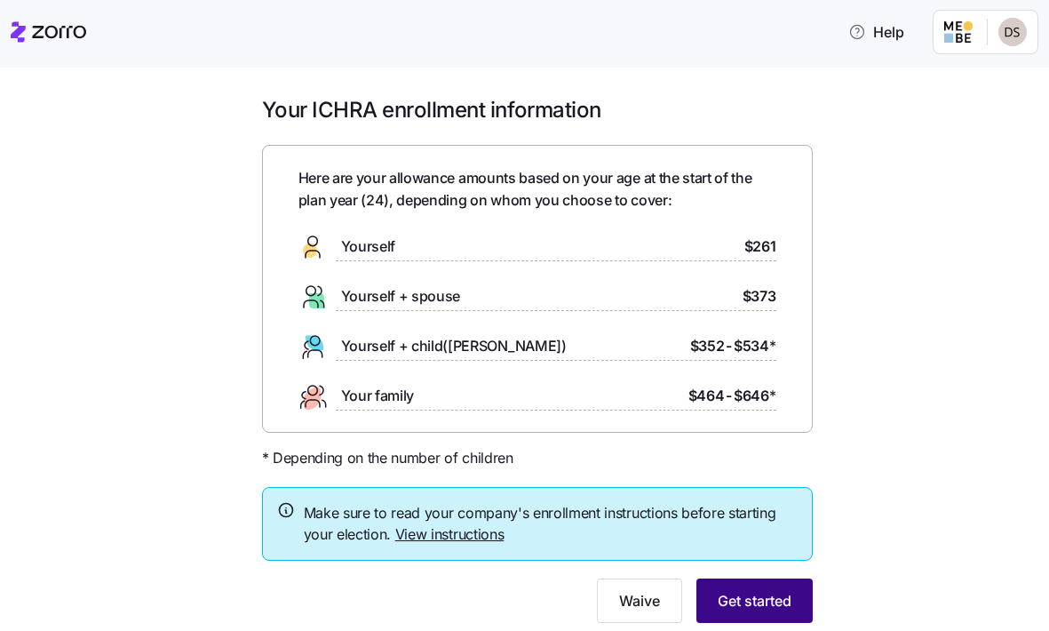
click at [781, 597] on span "Get started" at bounding box center [755, 600] width 74 height 21
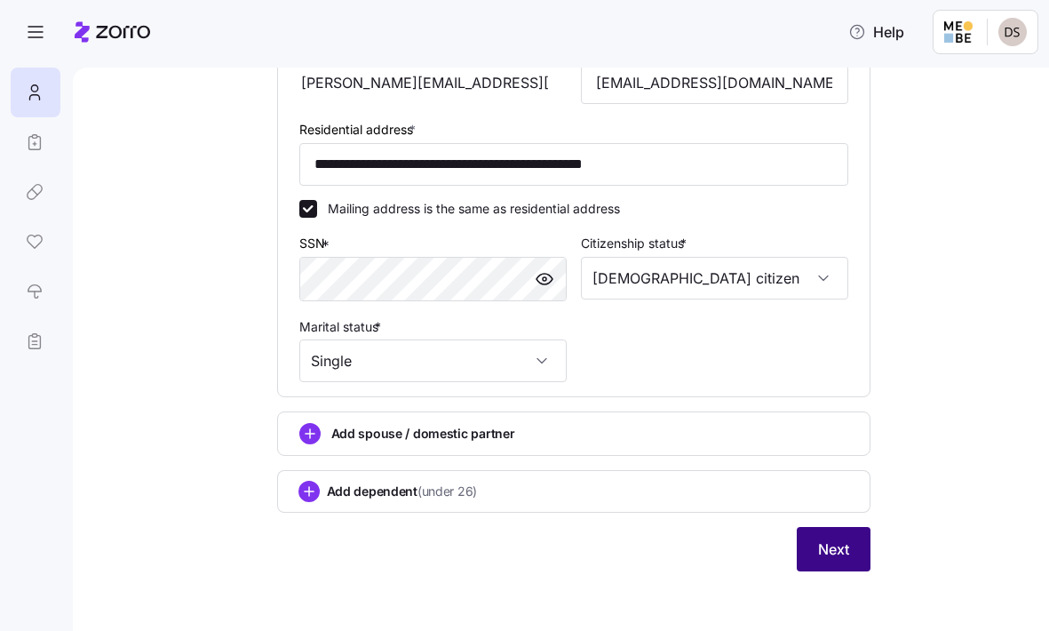
scroll to position [549, 0]
click at [855, 555] on button "Next" at bounding box center [834, 550] width 74 height 44
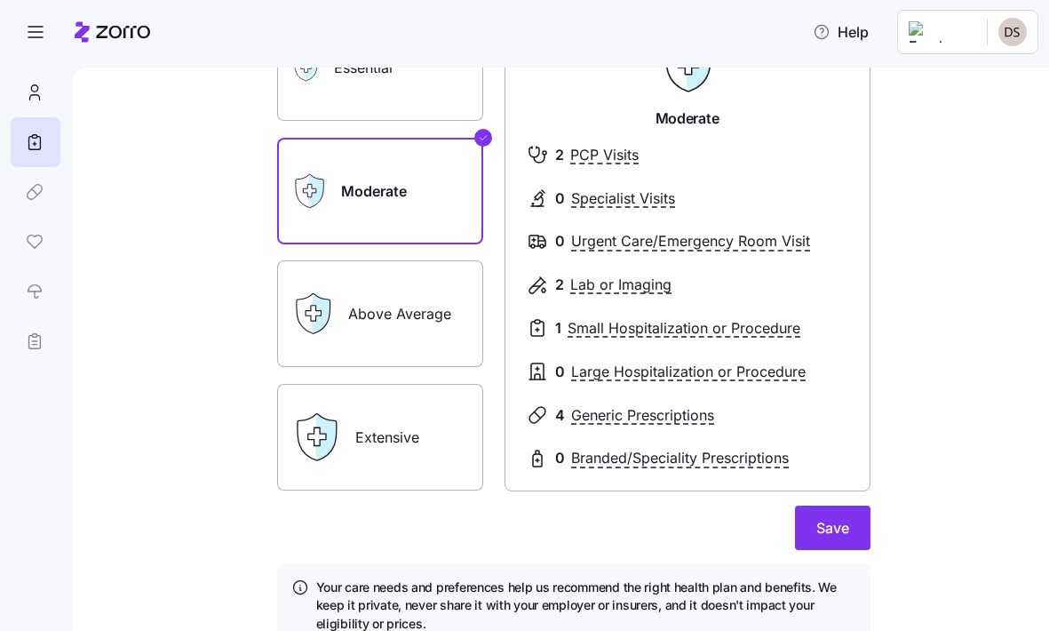
scroll to position [211, 0]
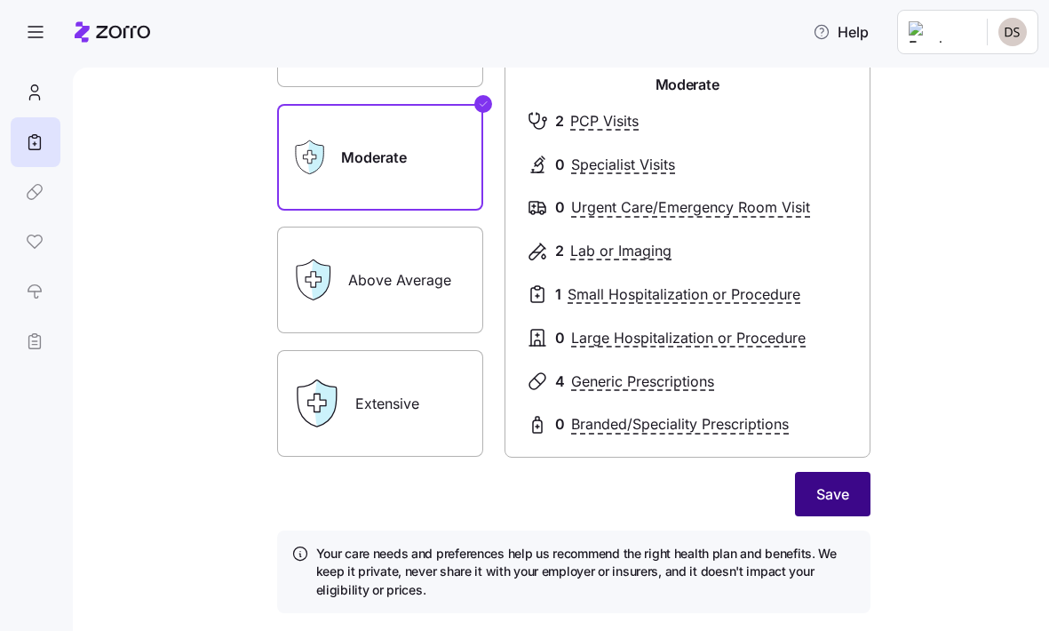
click at [858, 501] on button "Save" at bounding box center [833, 494] width 76 height 44
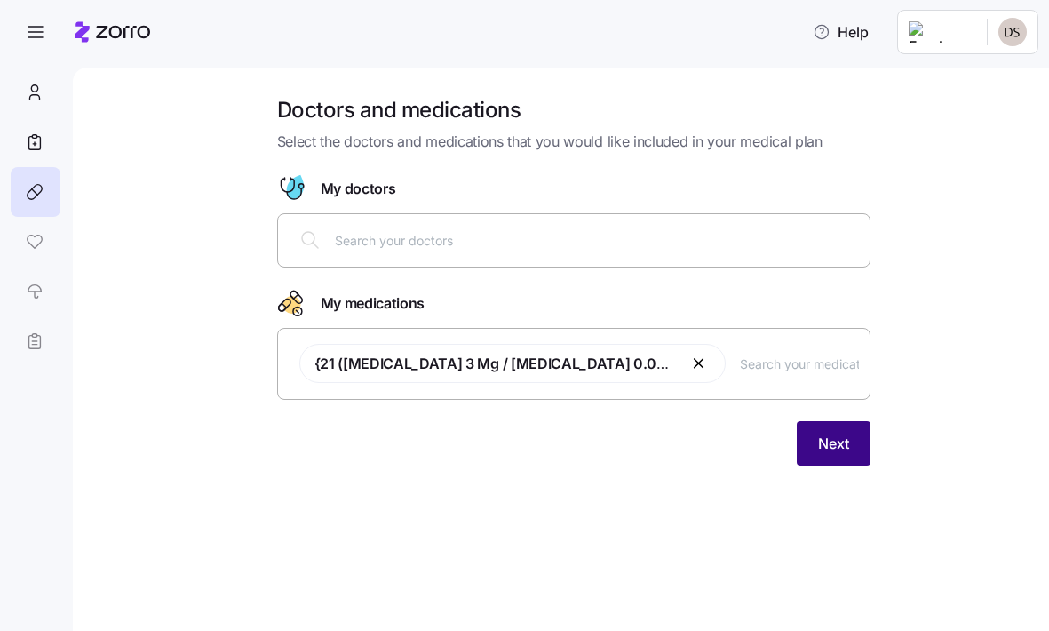
click at [830, 433] on span "Next" at bounding box center [833, 443] width 31 height 21
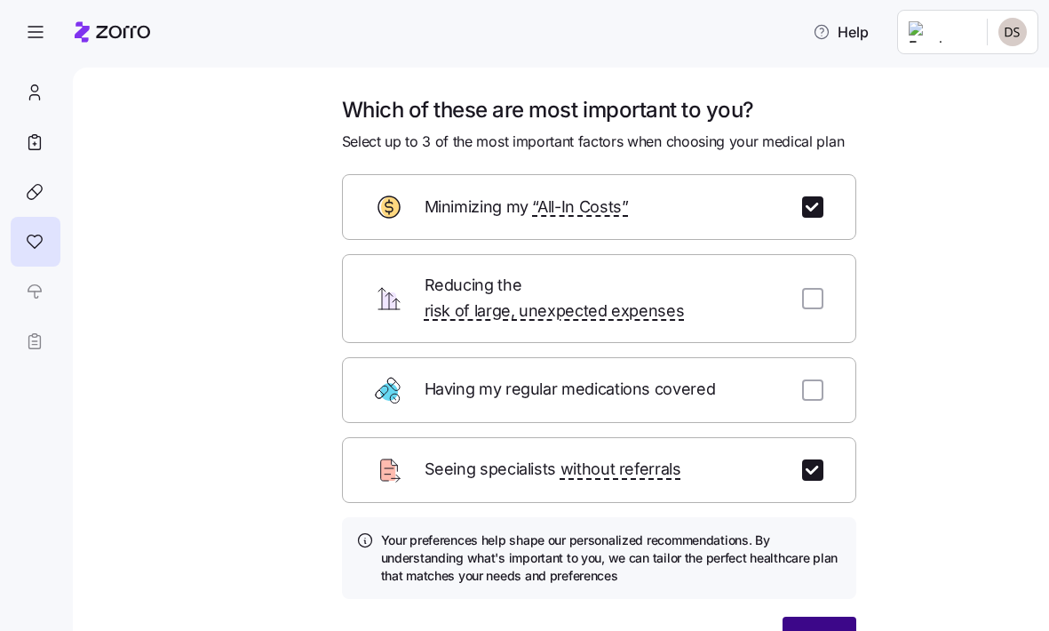
click at [837, 618] on button "Next" at bounding box center [820, 638] width 74 height 44
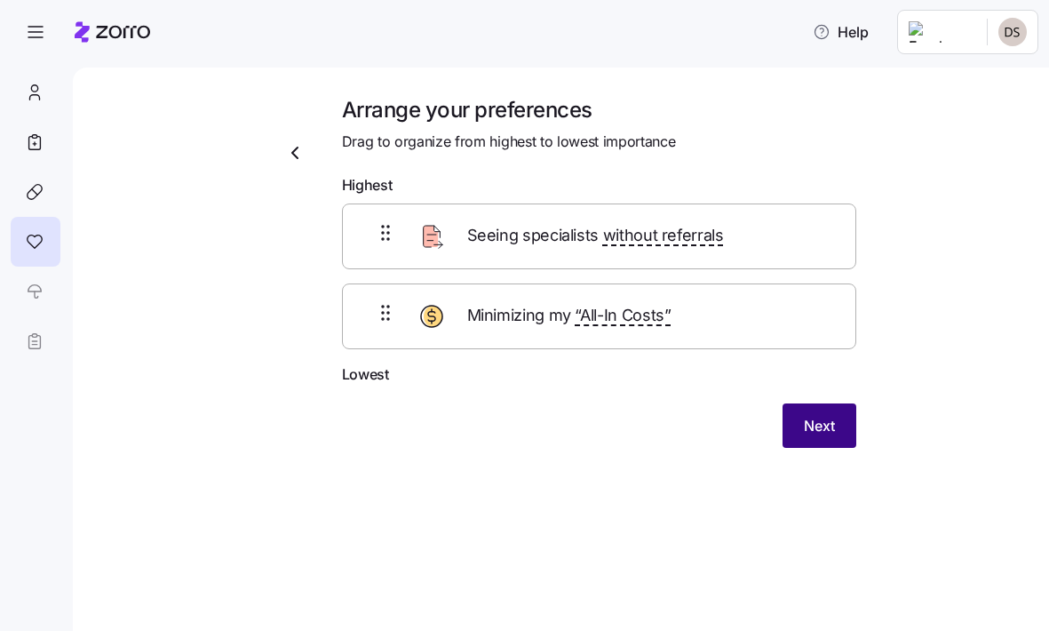
click at [836, 437] on button "Next" at bounding box center [820, 425] width 74 height 44
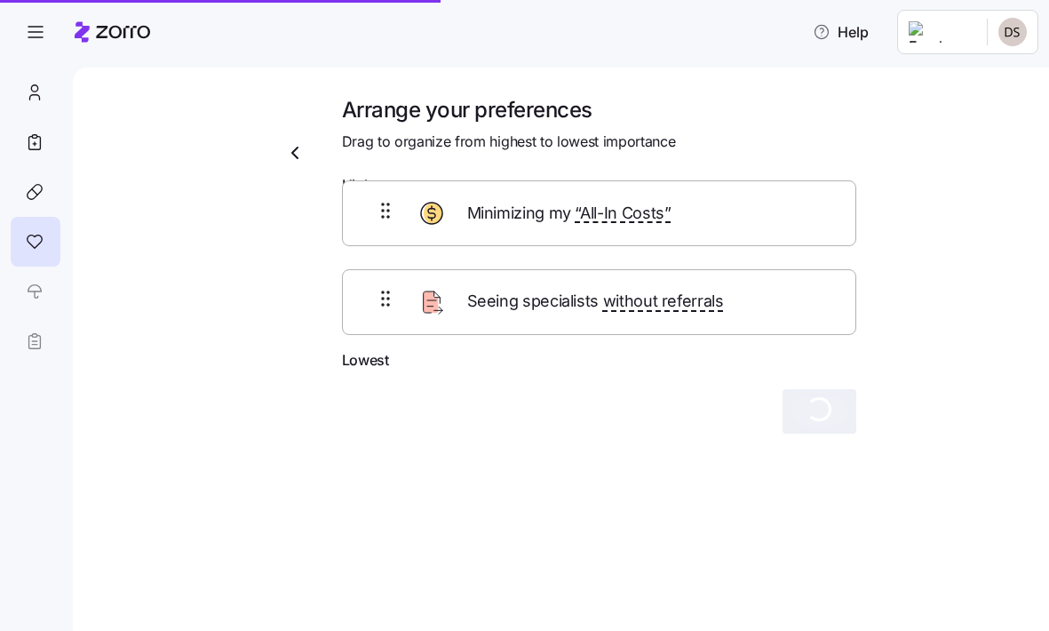
drag, startPoint x: 720, startPoint y: 339, endPoint x: 721, endPoint y: 203, distance: 136.8
click at [721, 203] on div "Seeing specialists without referrals Minimizing my “All-In Costs”" at bounding box center [599, 276] width 514 height 146
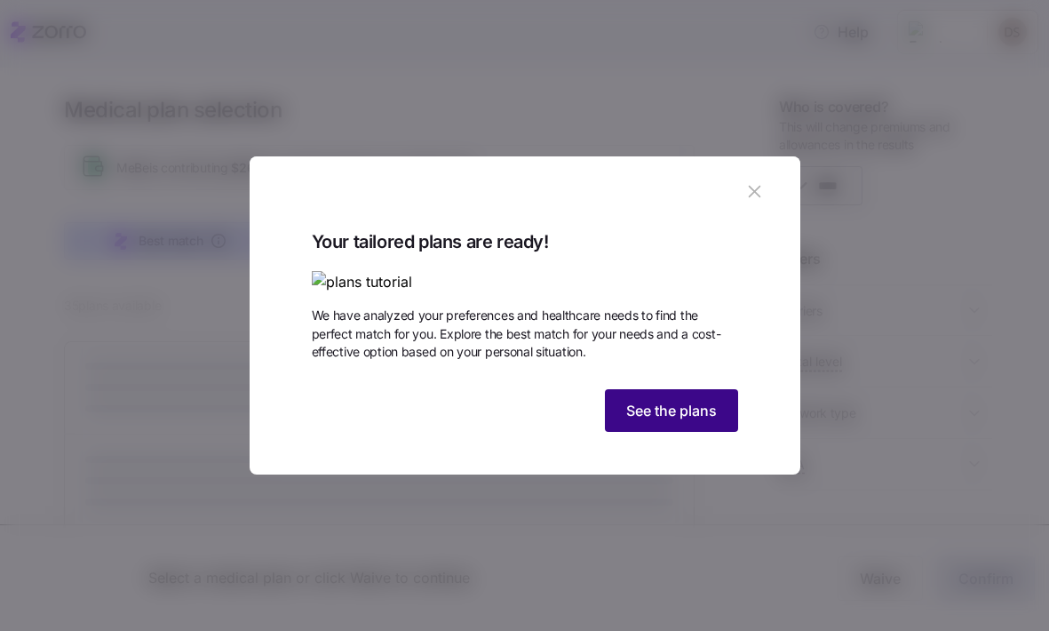
click at [698, 421] on span "See the plans" at bounding box center [671, 410] width 91 height 21
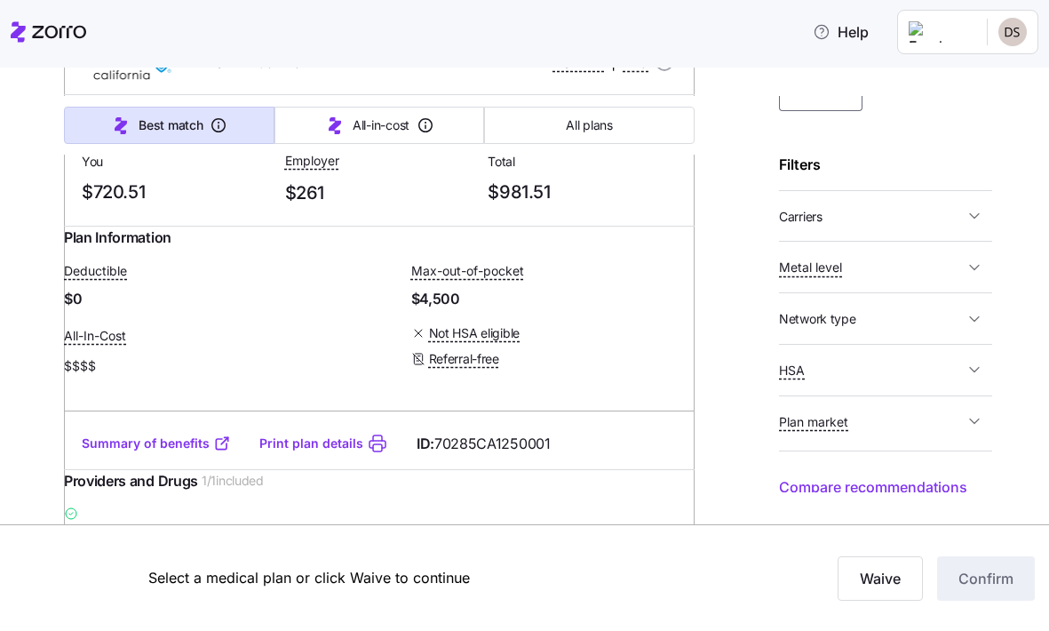
scroll to position [93, 0]
click at [965, 271] on span "button" at bounding box center [974, 268] width 21 height 18
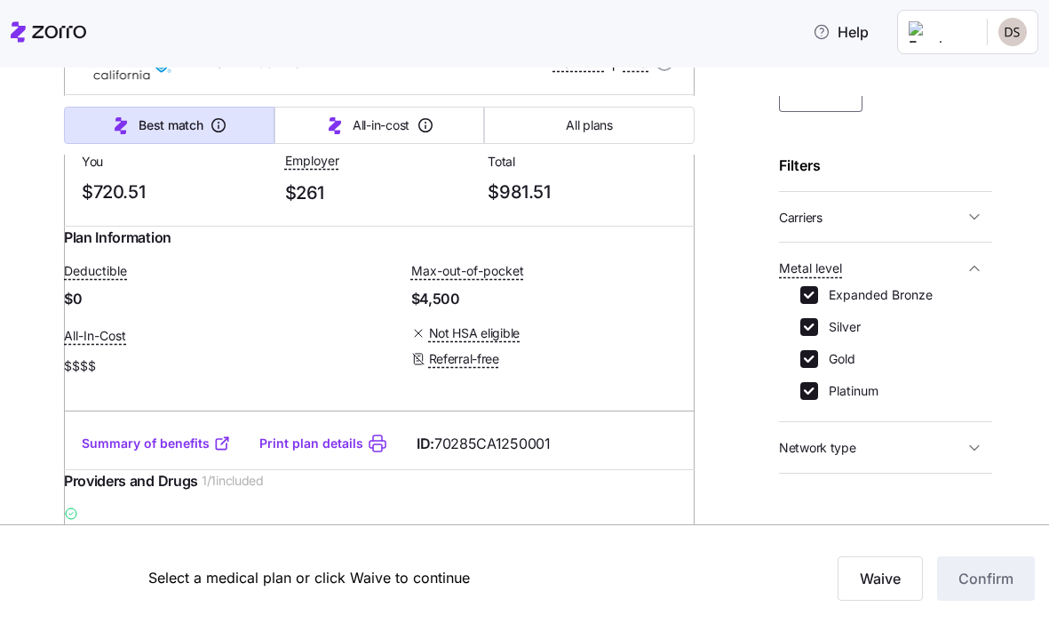
click at [965, 259] on span "button" at bounding box center [974, 268] width 21 height 18
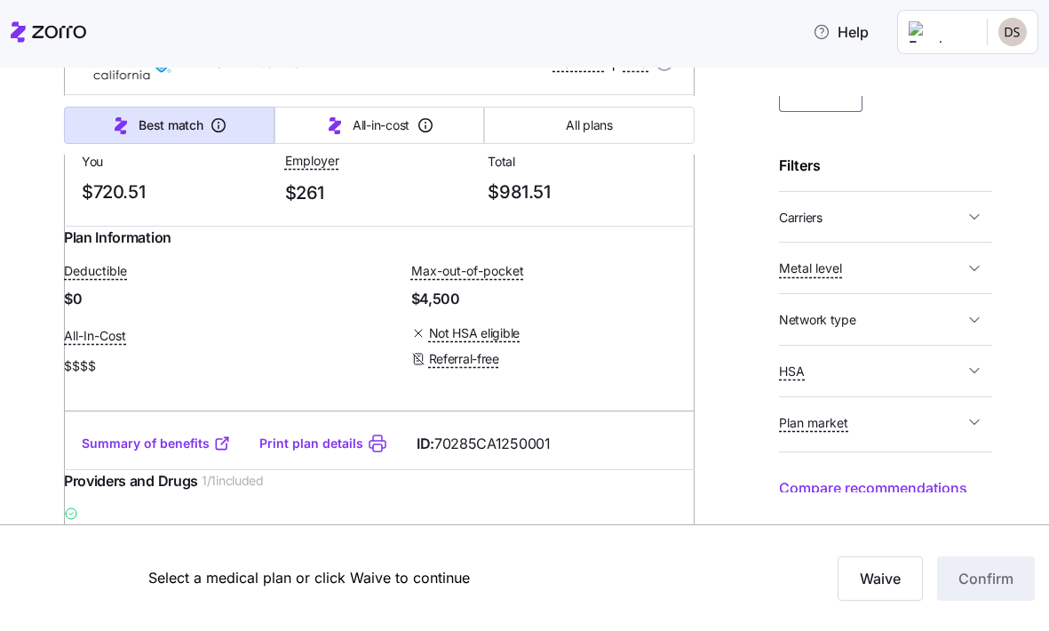
click at [956, 323] on span "Network type" at bounding box center [871, 319] width 185 height 22
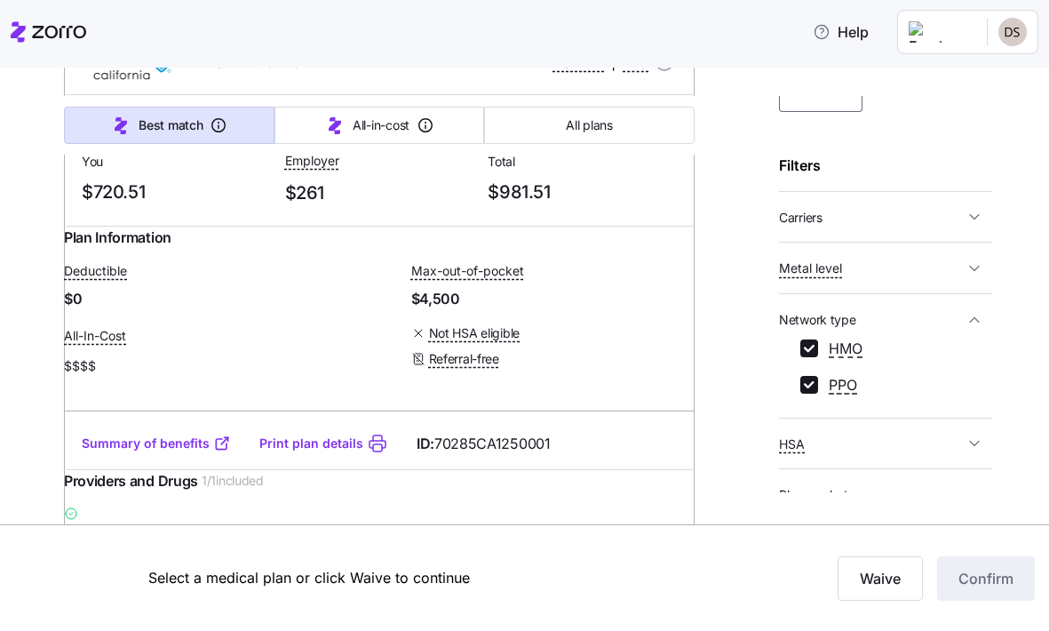
click at [926, 433] on span "HSA" at bounding box center [871, 444] width 185 height 22
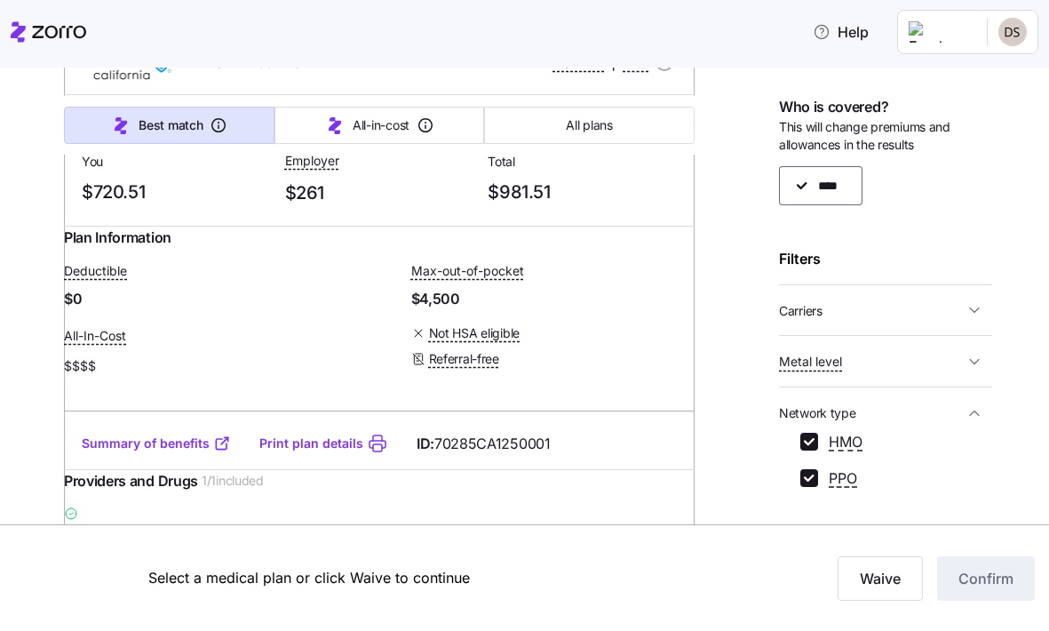
scroll to position [0, 0]
click at [946, 300] on span "Carriers" at bounding box center [871, 310] width 185 height 22
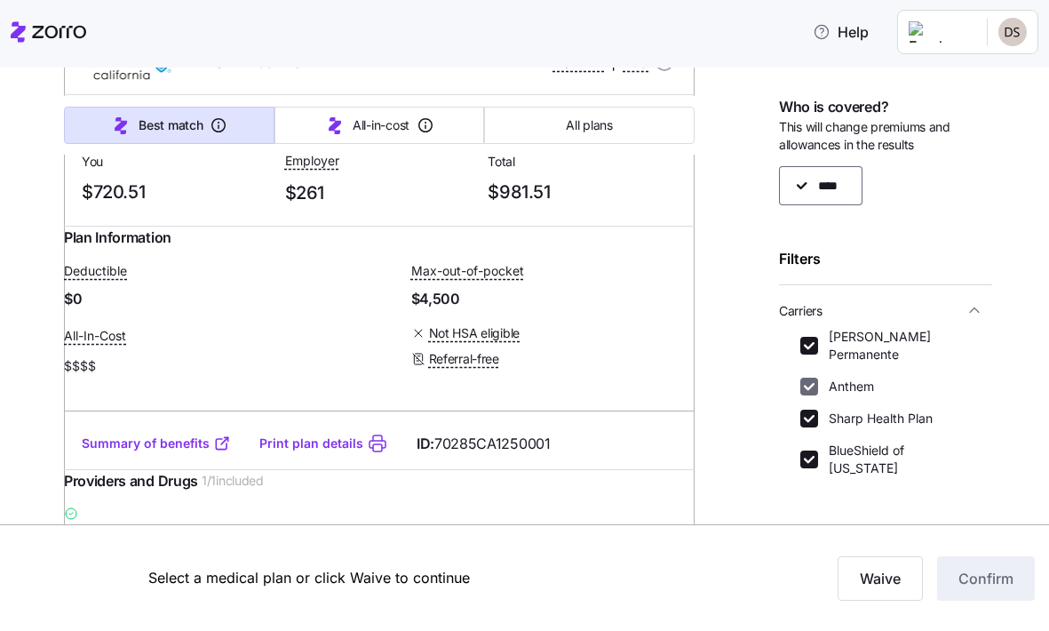
click at [802, 378] on input "Anthem" at bounding box center [809, 387] width 18 height 18
checkbox input "false"
click at [805, 409] on input "Sharp Health Plan" at bounding box center [809, 418] width 18 height 18
checkbox input "false"
click at [808, 450] on input "BlueShield of [US_STATE]" at bounding box center [809, 459] width 18 height 18
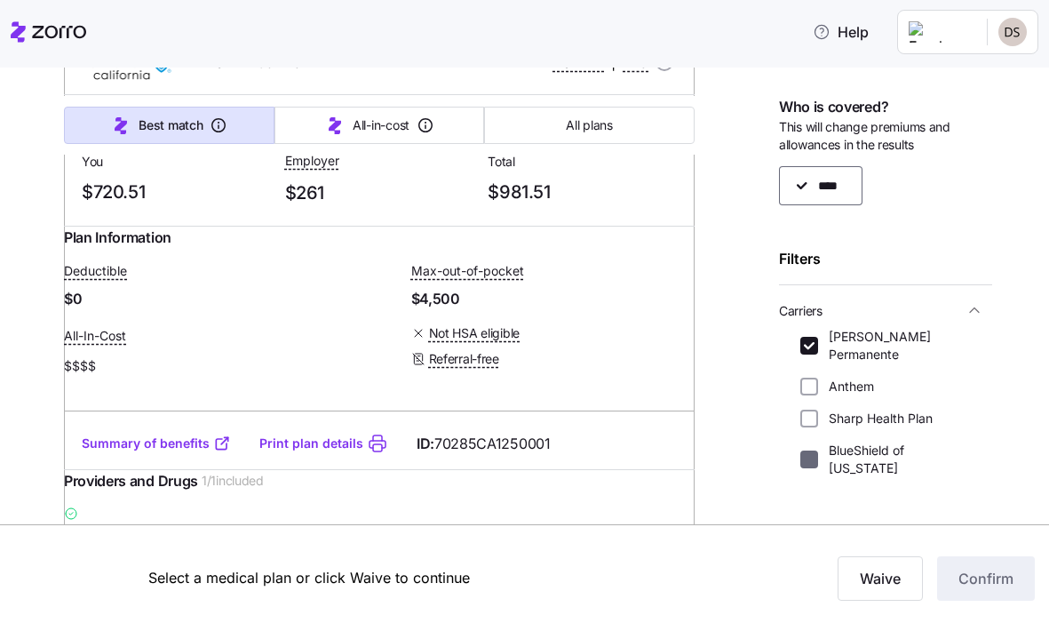
checkbox input "false"
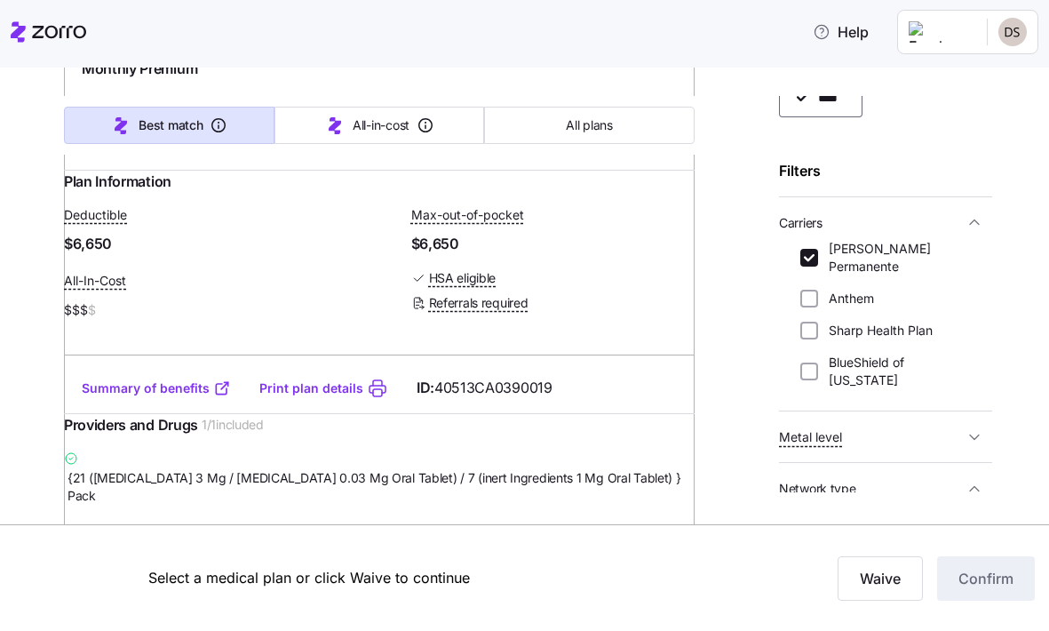
scroll to position [3560, 0]
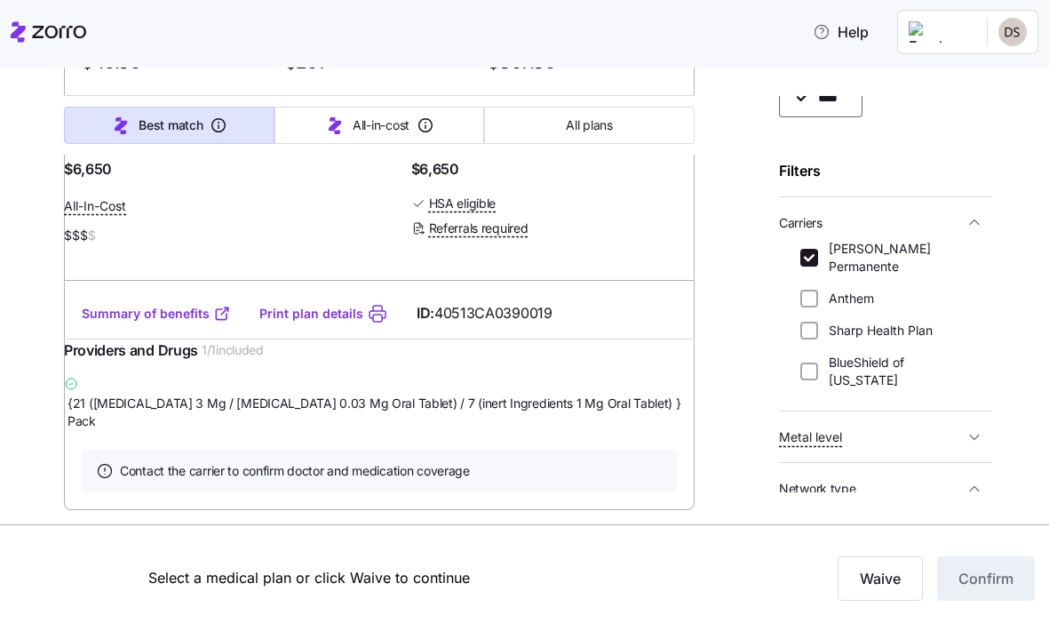
click at [930, 425] on span "Metal level" at bounding box center [871, 436] width 185 height 22
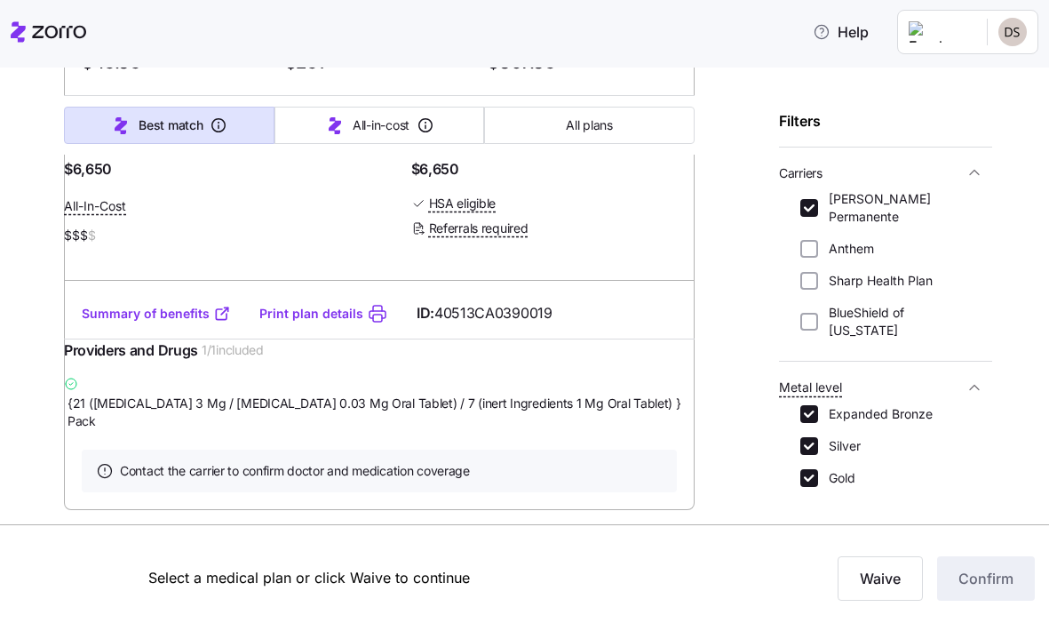
scroll to position [139, 0]
click at [809, 404] on input "Expanded Bronze" at bounding box center [809, 413] width 18 height 18
checkbox input "false"
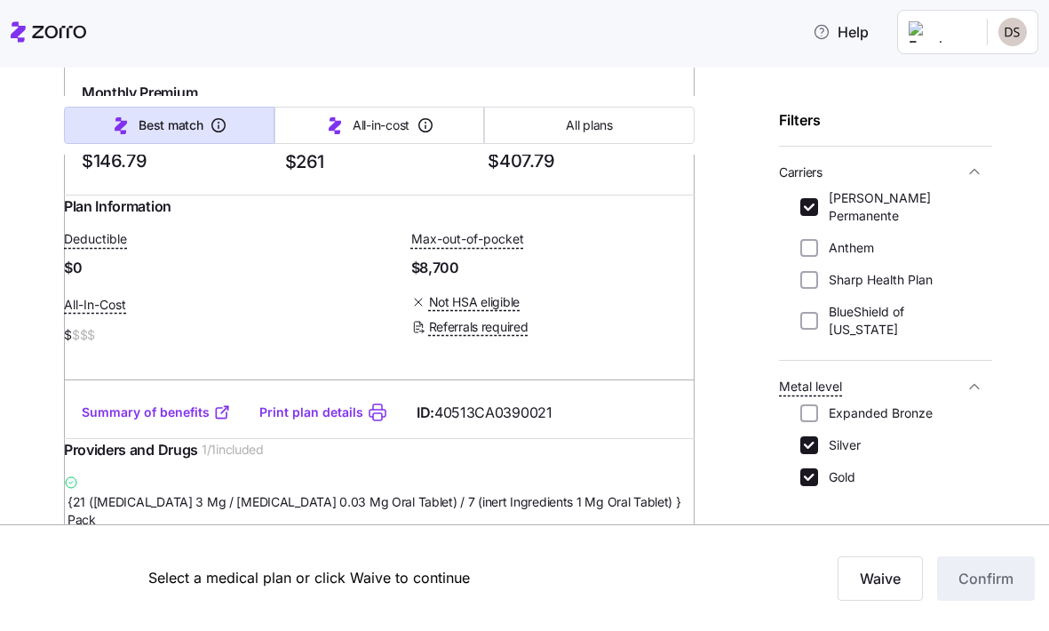
scroll to position [2210, 0]
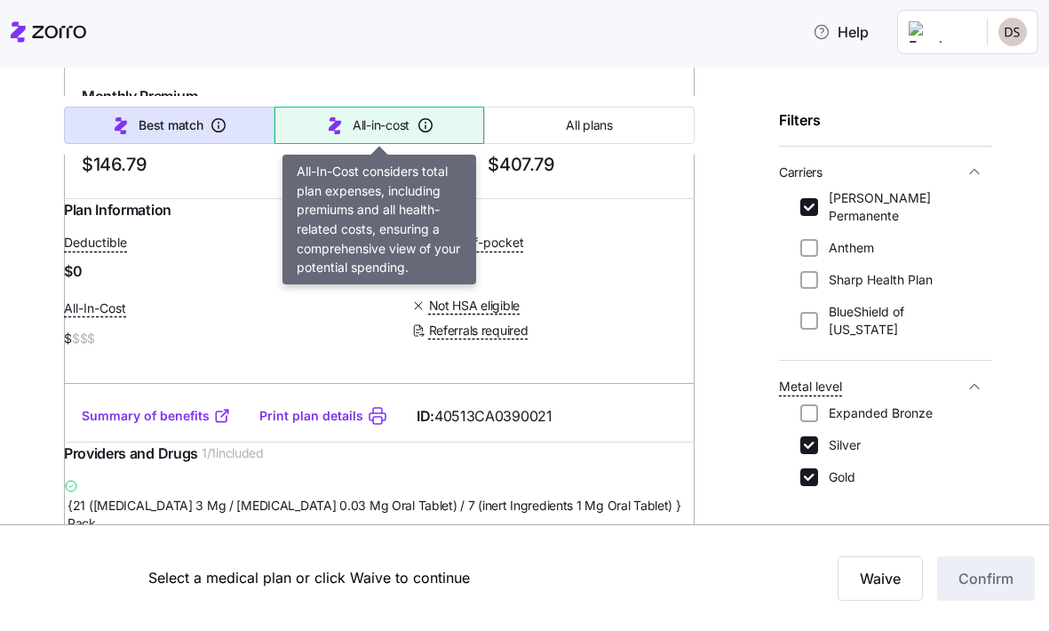
click at [354, 115] on button "All-in-cost" at bounding box center [379, 125] width 211 height 37
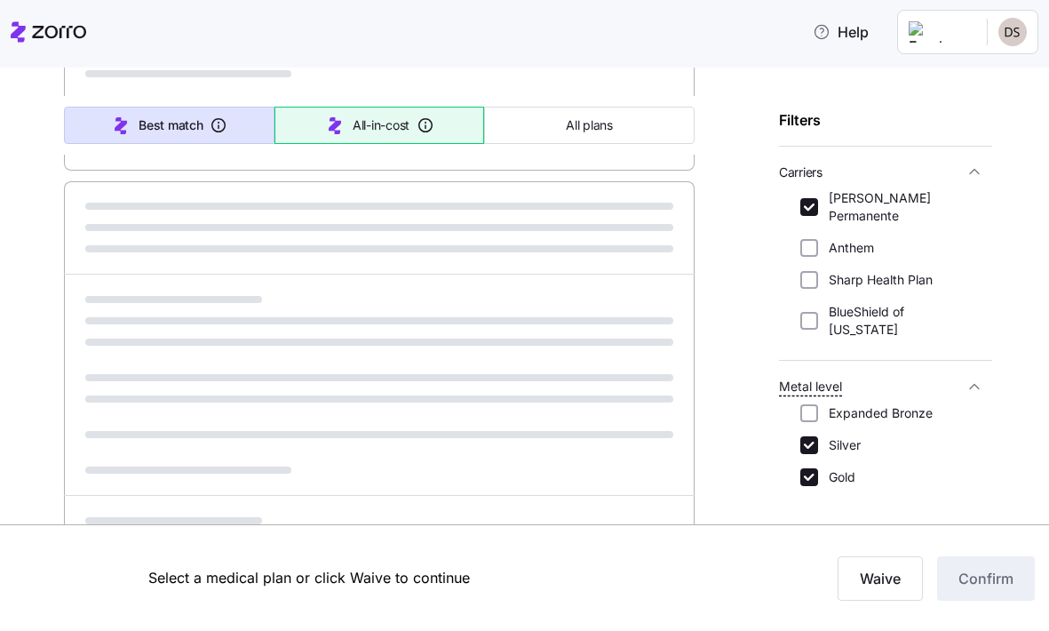
scroll to position [952, 0]
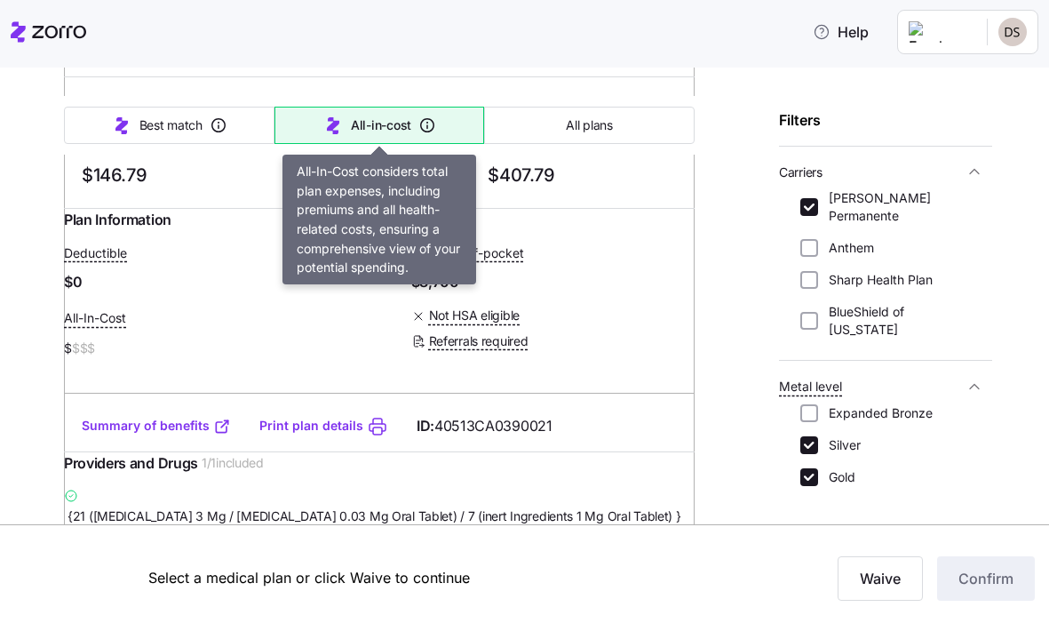
type input "Sorted by: All-in-cost"
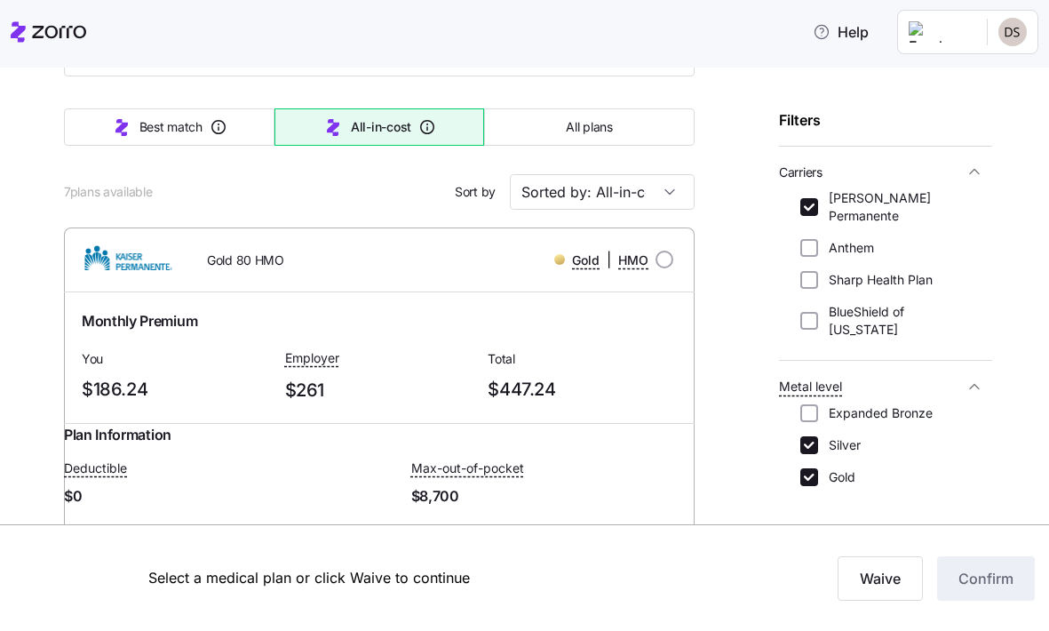
scroll to position [113, 0]
click at [807, 436] on input "Silver" at bounding box center [809, 445] width 18 height 18
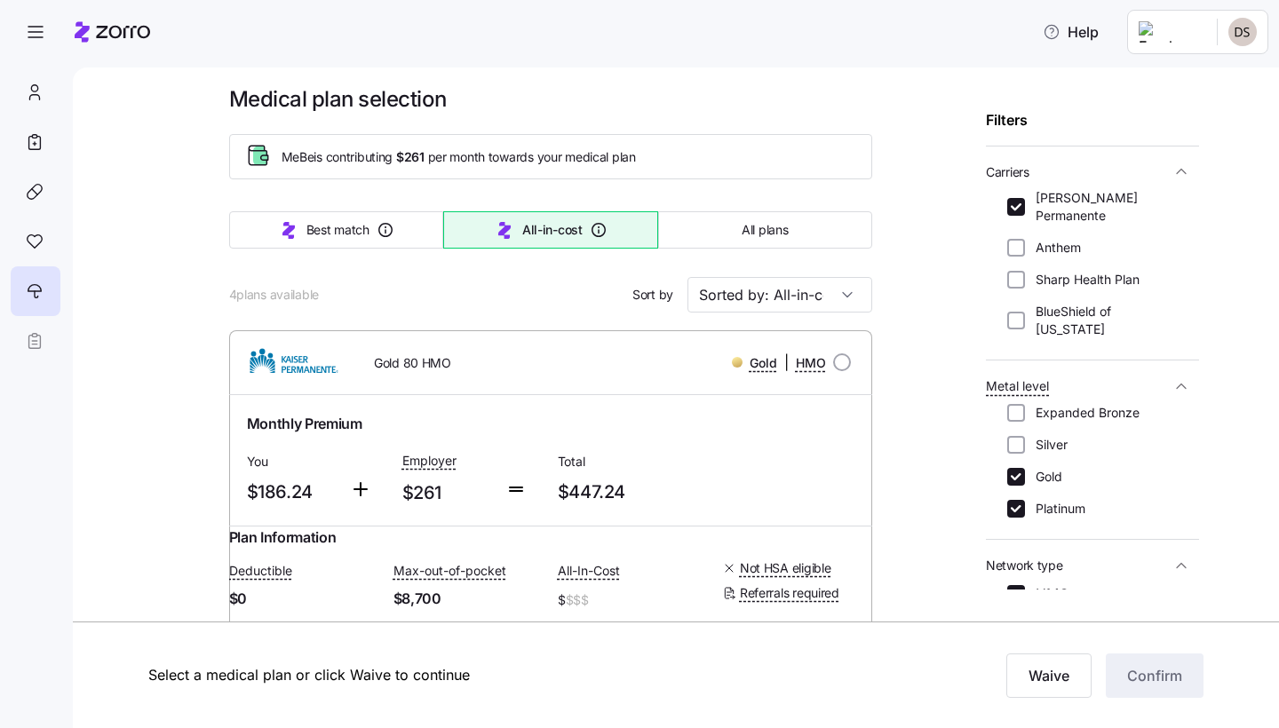
scroll to position [12, 0]
click at [1018, 436] on input "Silver" at bounding box center [1016, 445] width 18 height 18
checkbox input "true"
click at [1020, 198] on input "[PERSON_NAME] Permanente" at bounding box center [1016, 207] width 18 height 18
checkbox input "false"
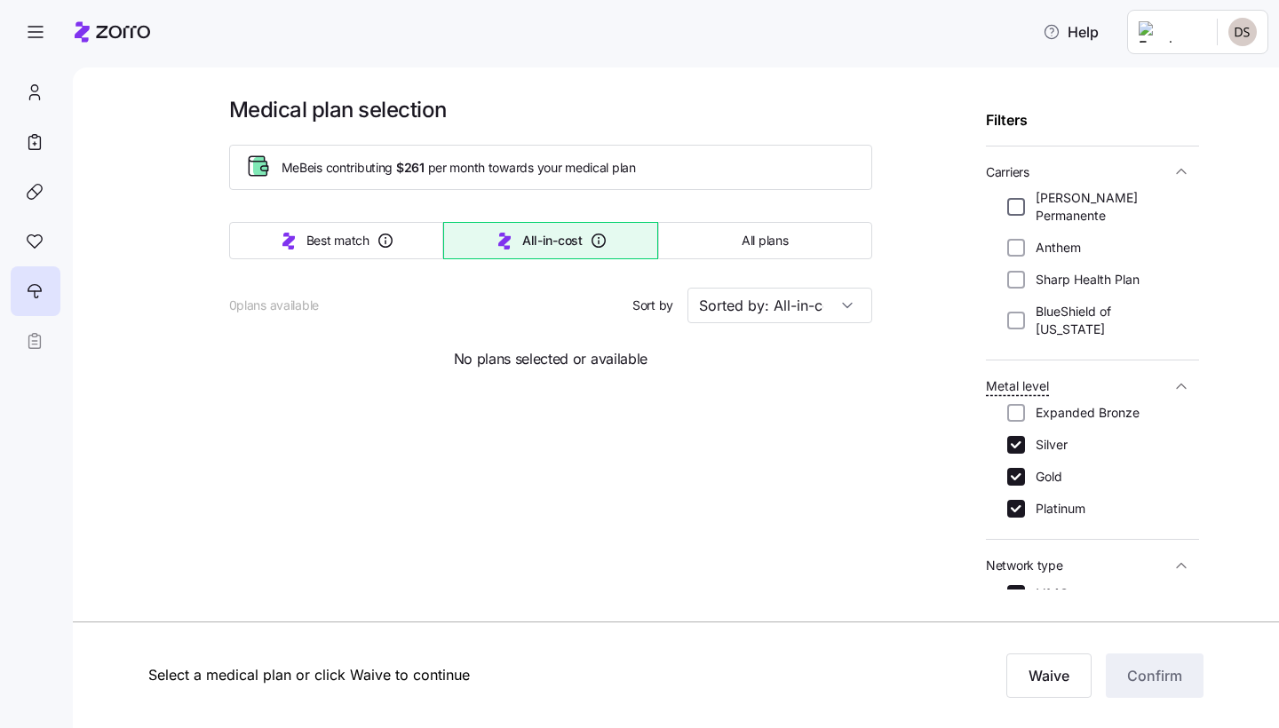
scroll to position [0, 0]
click at [1025, 303] on label "BlueShield of [US_STATE]" at bounding box center [1101, 321] width 153 height 36
click at [1025, 312] on input "BlueShield of [US_STATE]" at bounding box center [1016, 321] width 18 height 18
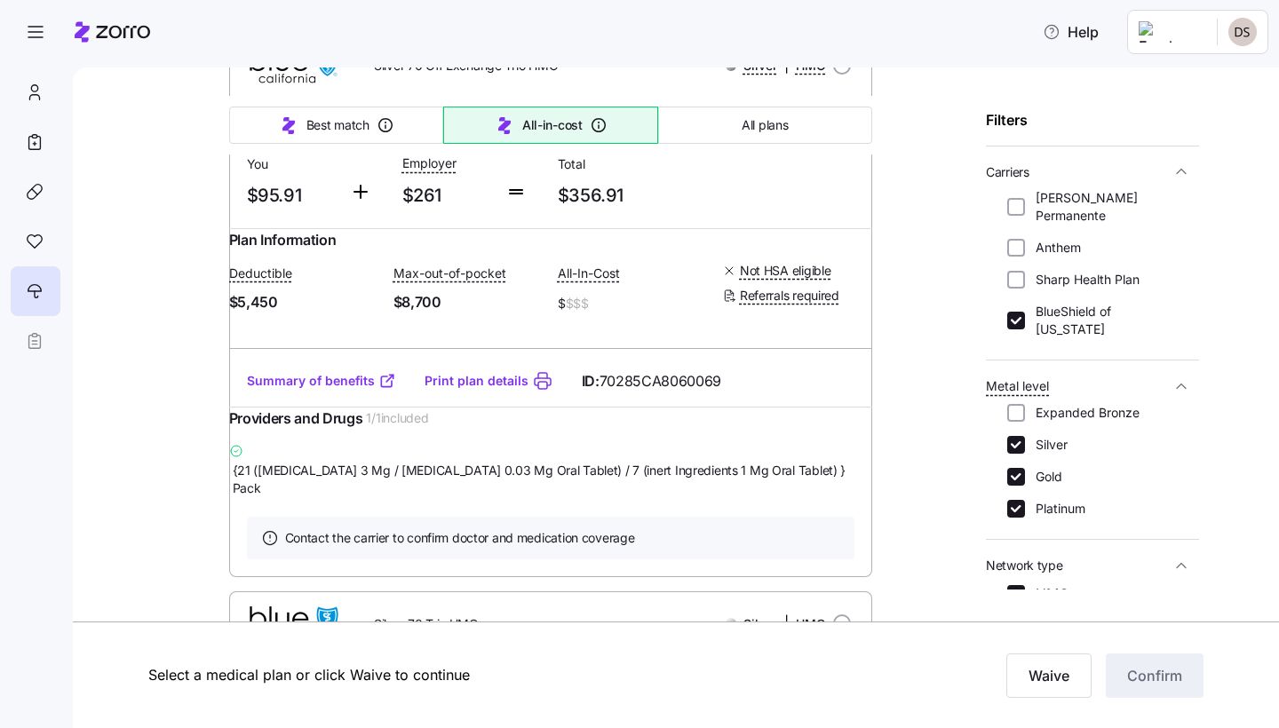
scroll to position [1382, 0]
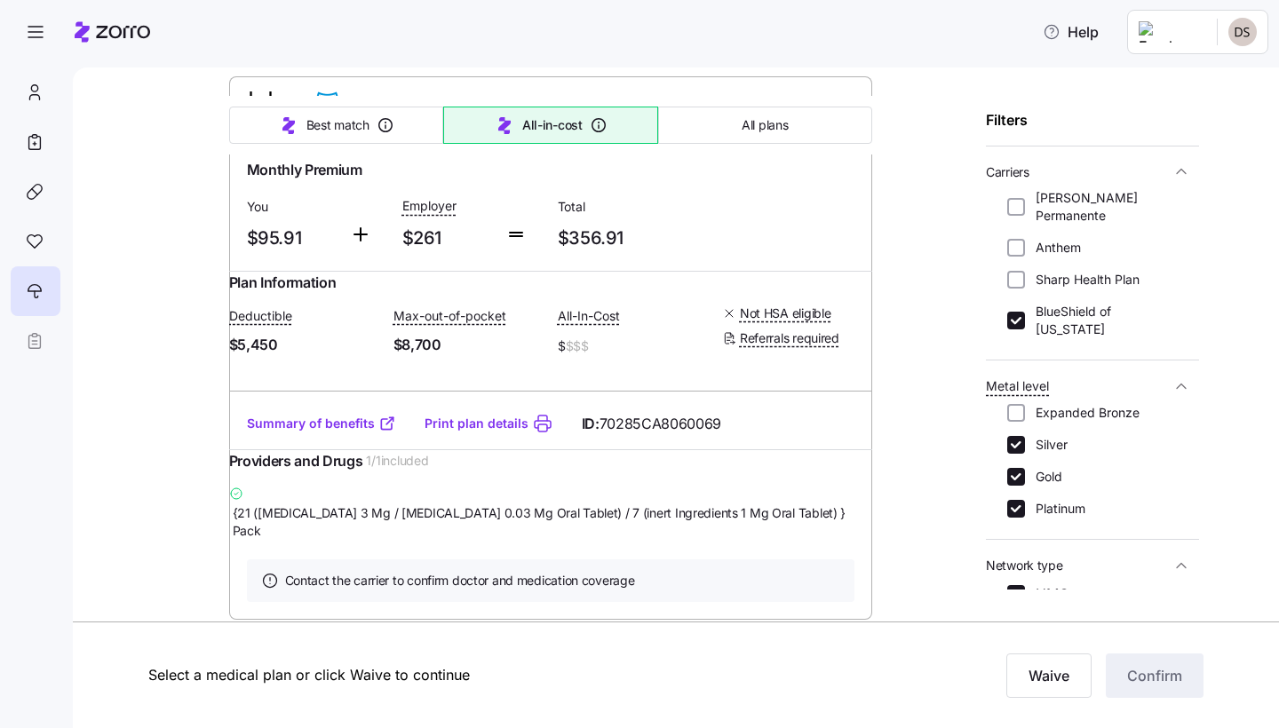
click at [465, 356] on span "$8,700" at bounding box center [469, 345] width 150 height 22
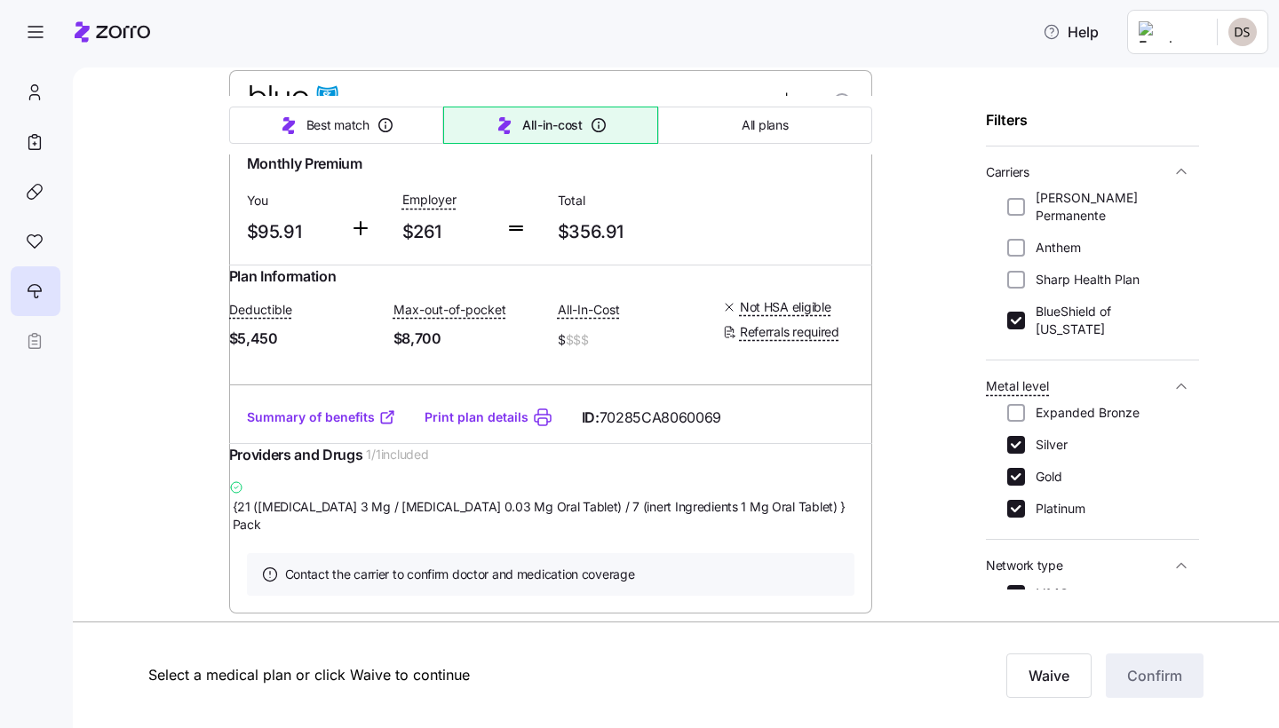
scroll to position [1391, 0]
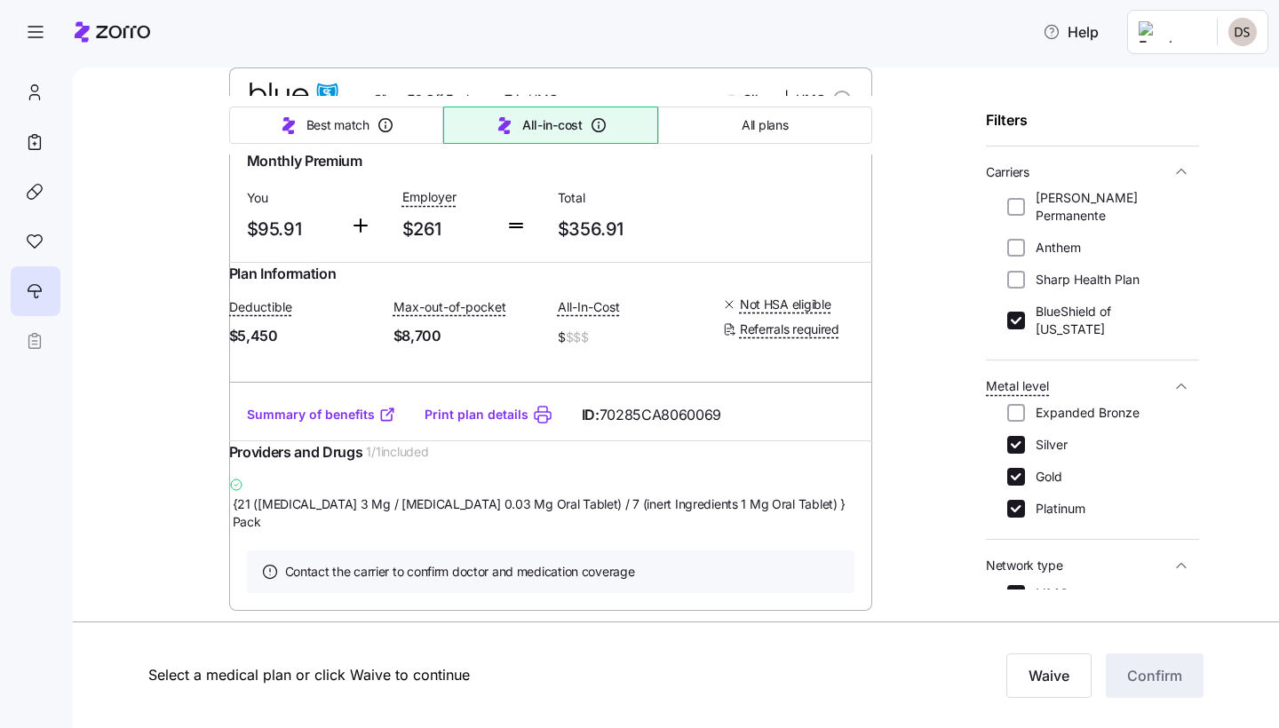
drag, startPoint x: 334, startPoint y: 446, endPoint x: 330, endPoint y: 459, distance: 13.8
click at [330, 361] on div "Deductible $5,450 Max-out-of-pocket $8,700 All-In-Cost $ $$$ Not HSA eligible R…" at bounding box center [551, 323] width 644 height 76
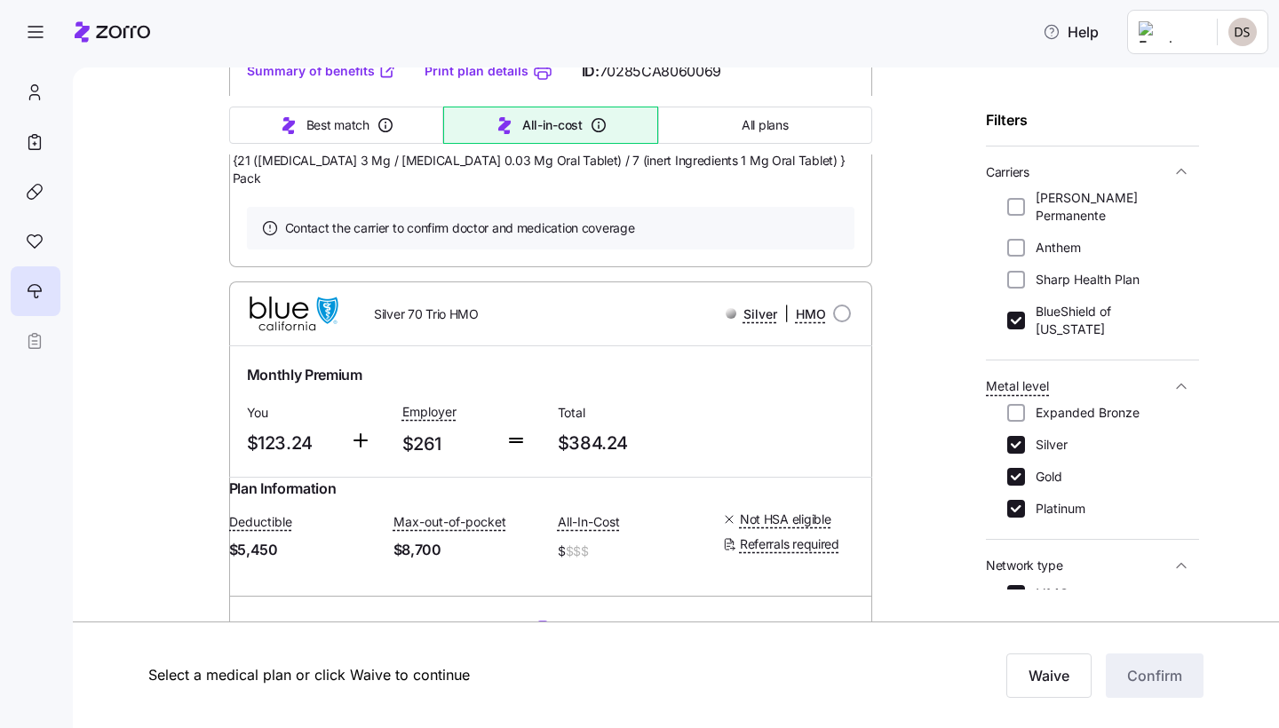
scroll to position [1762, 0]
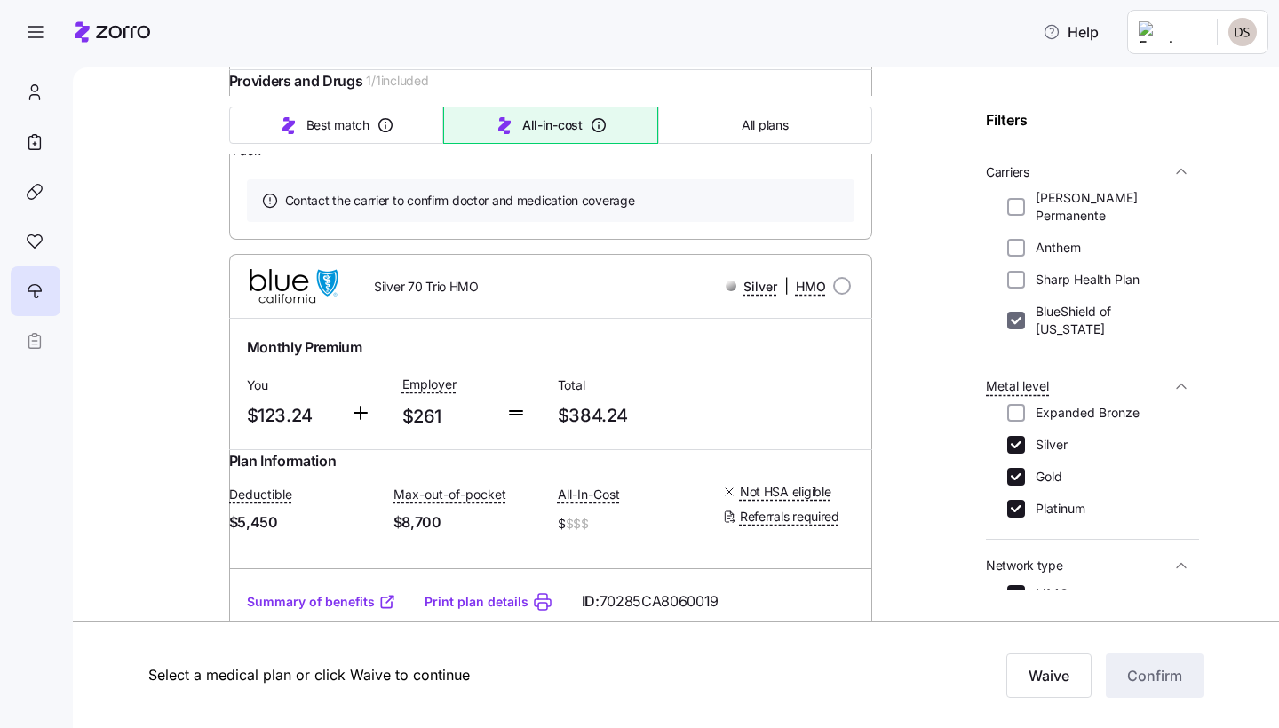
click at [1023, 312] on input "BlueShield of [US_STATE]" at bounding box center [1016, 321] width 18 height 18
checkbox input "false"
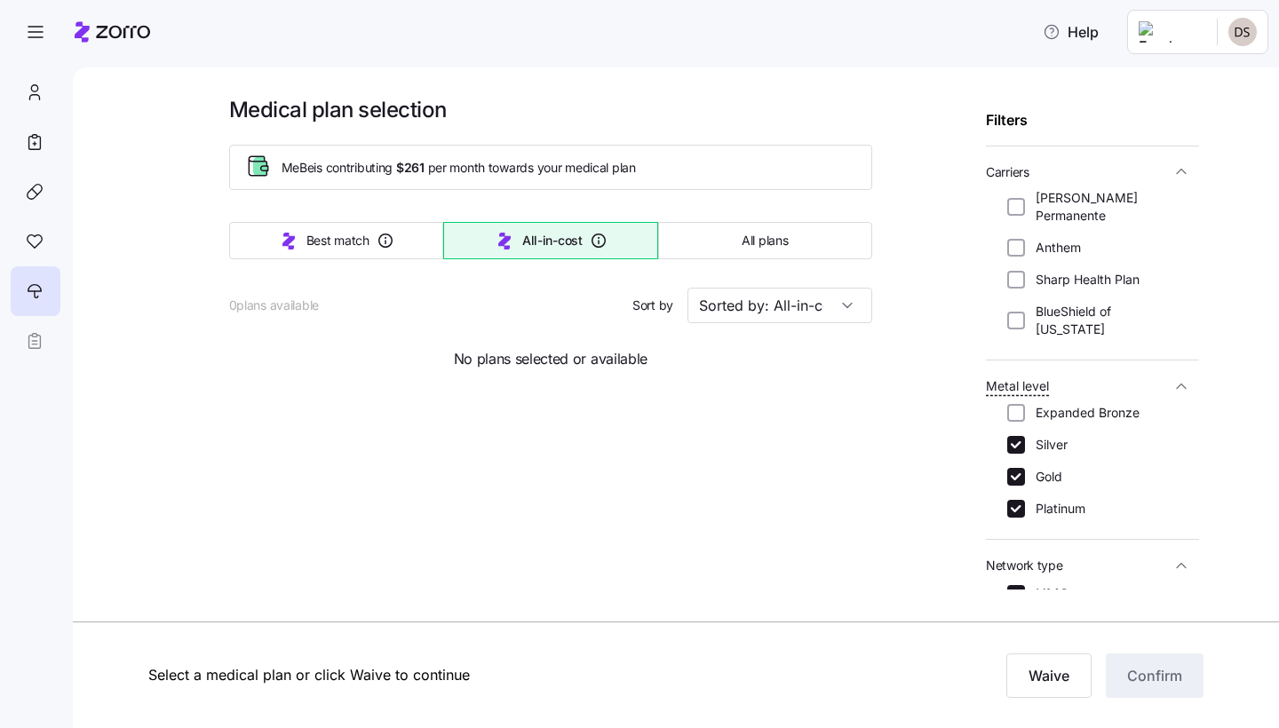
click at [1029, 190] on label "[PERSON_NAME] Permanente" at bounding box center [1101, 207] width 153 height 36
click at [1025, 198] on input "[PERSON_NAME] Permanente" at bounding box center [1016, 207] width 18 height 18
checkbox input "true"
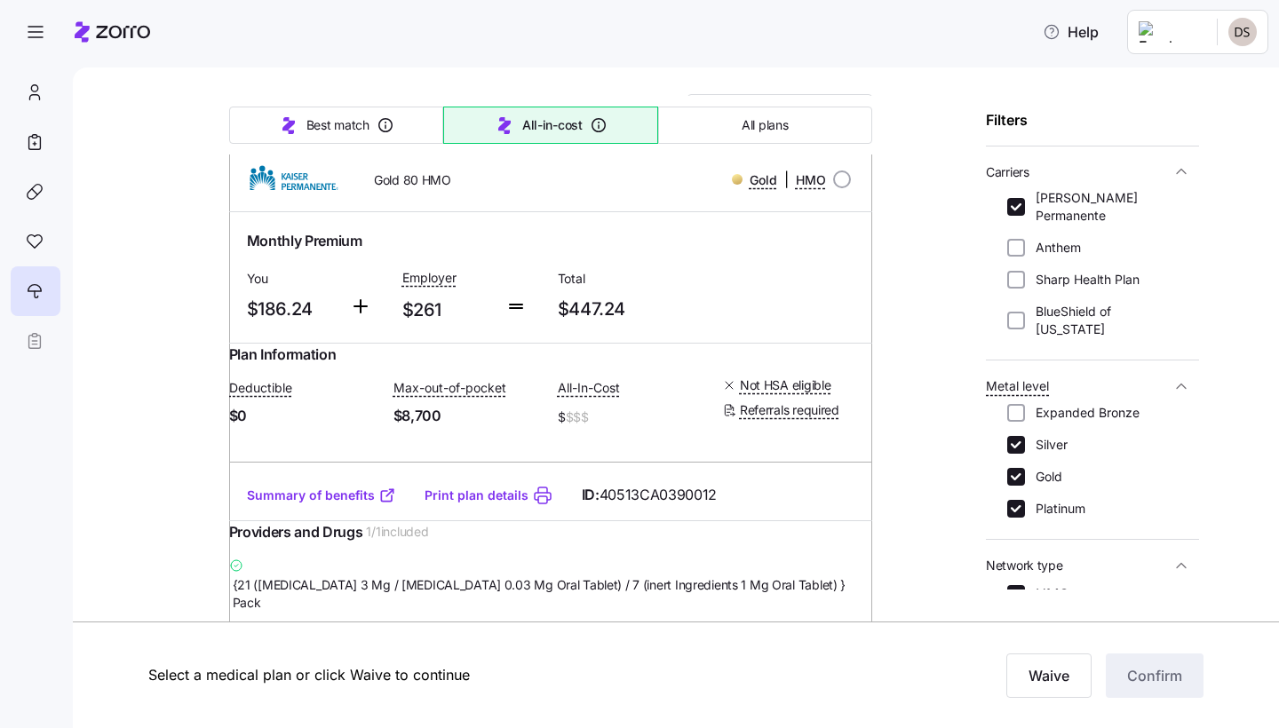
scroll to position [195, 0]
